Goal: Check status: Check status

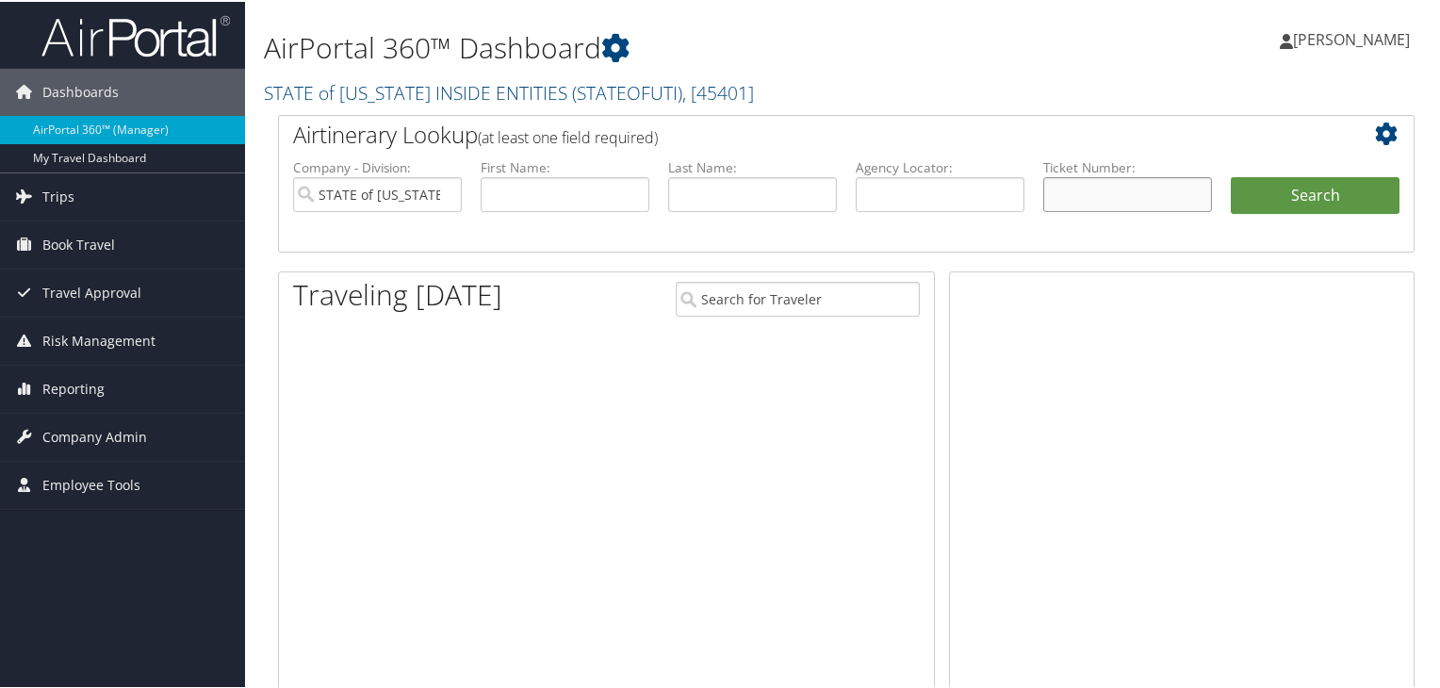
click at [1061, 189] on input "text" at bounding box center [1128, 192] width 169 height 35
paste input "8900897761609"
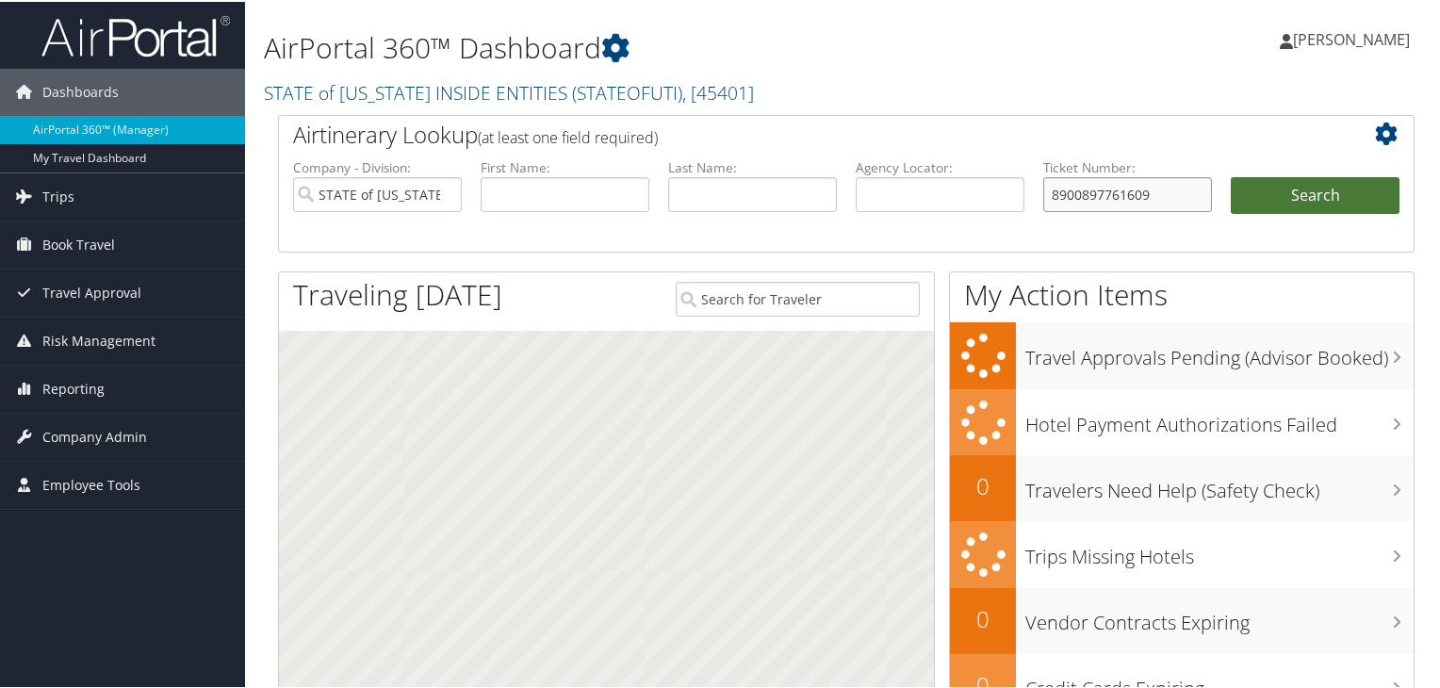
type input "8900897761609"
click at [1357, 191] on button "Search" at bounding box center [1315, 194] width 169 height 38
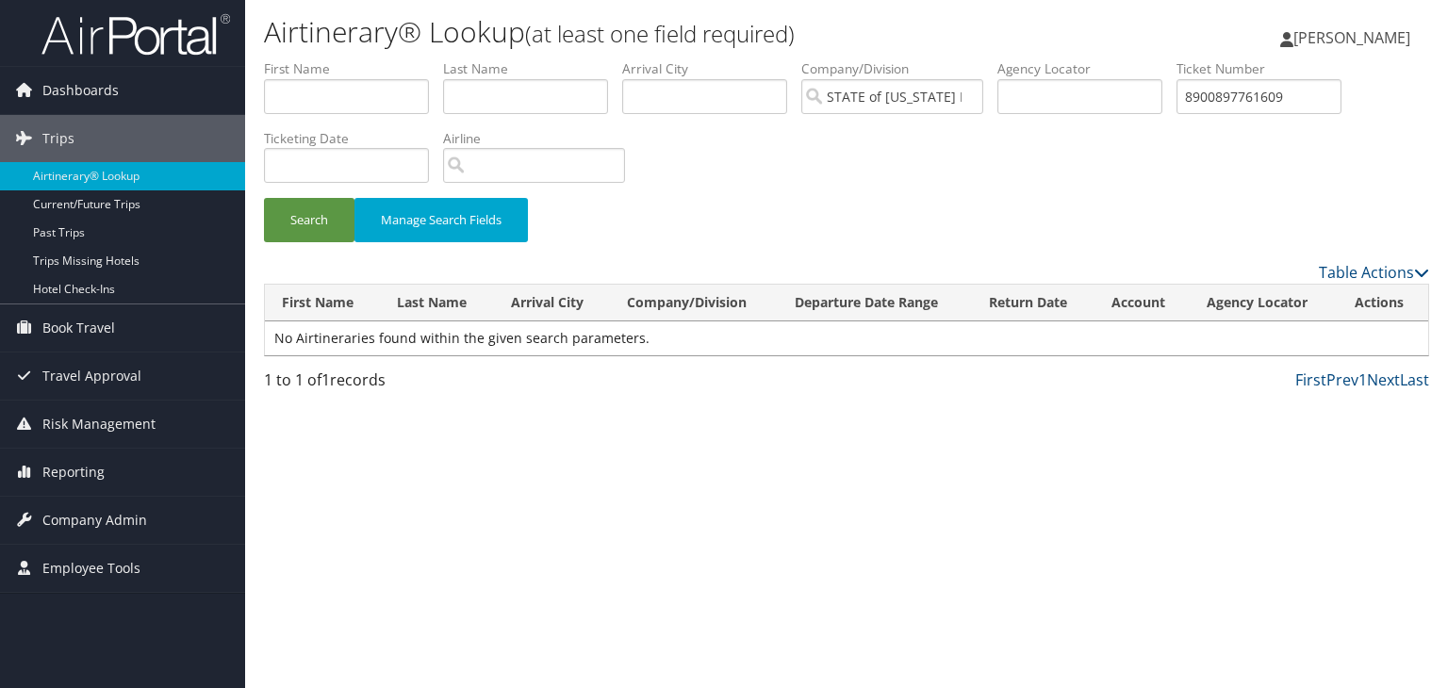
click at [1243, 76] on label "Ticket Number" at bounding box center [1265, 68] width 179 height 19
click at [1287, 90] on input "8900897761609" at bounding box center [1258, 96] width 165 height 35
click at [328, 224] on button "Search" at bounding box center [309, 220] width 90 height 44
